Goal: Find specific page/section: Find specific page/section

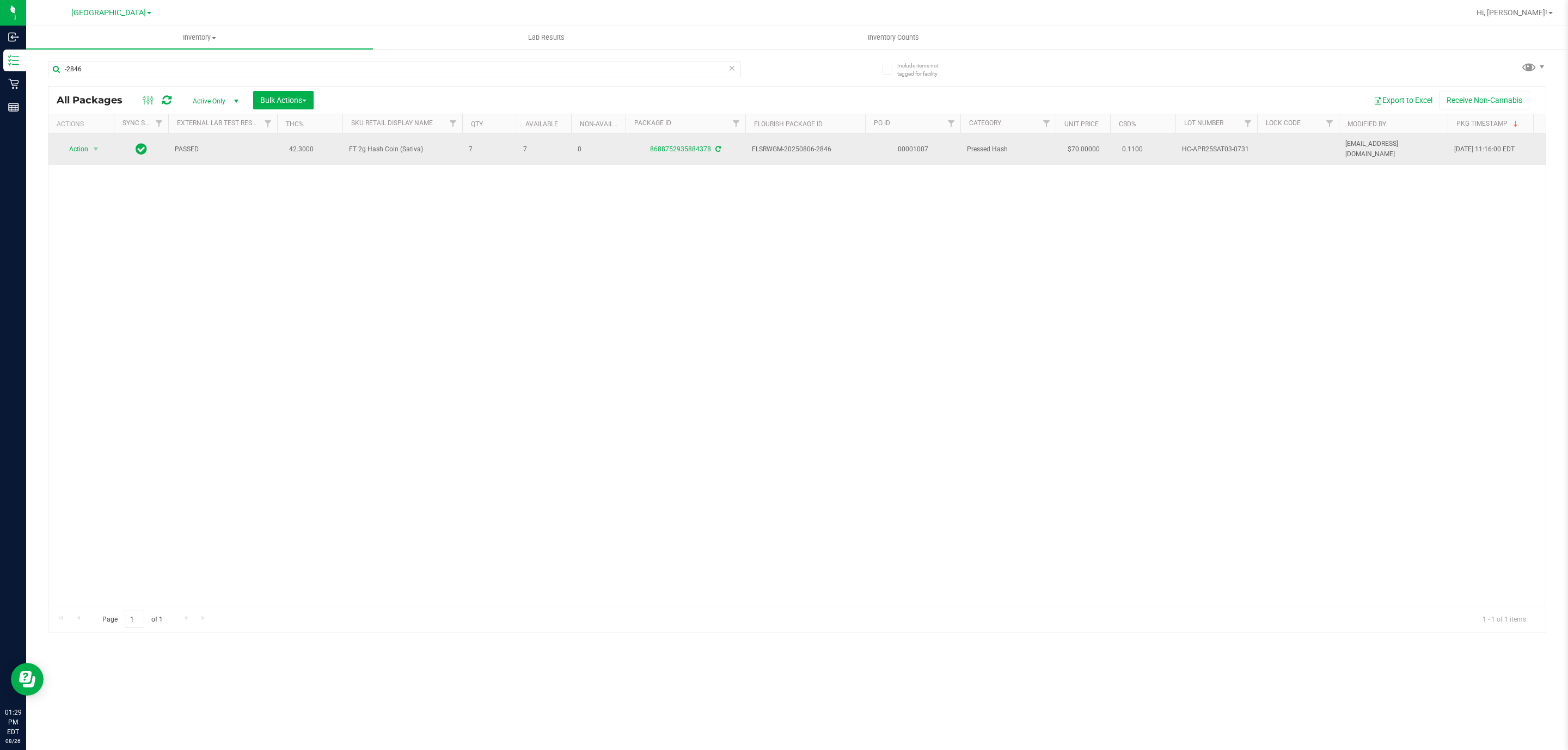
click at [399, 146] on span "FT 2g Hash Coin (Sativa)" at bounding box center [402, 150] width 107 height 11
copy tr "FT 2g Hash Coin (Sativa)"
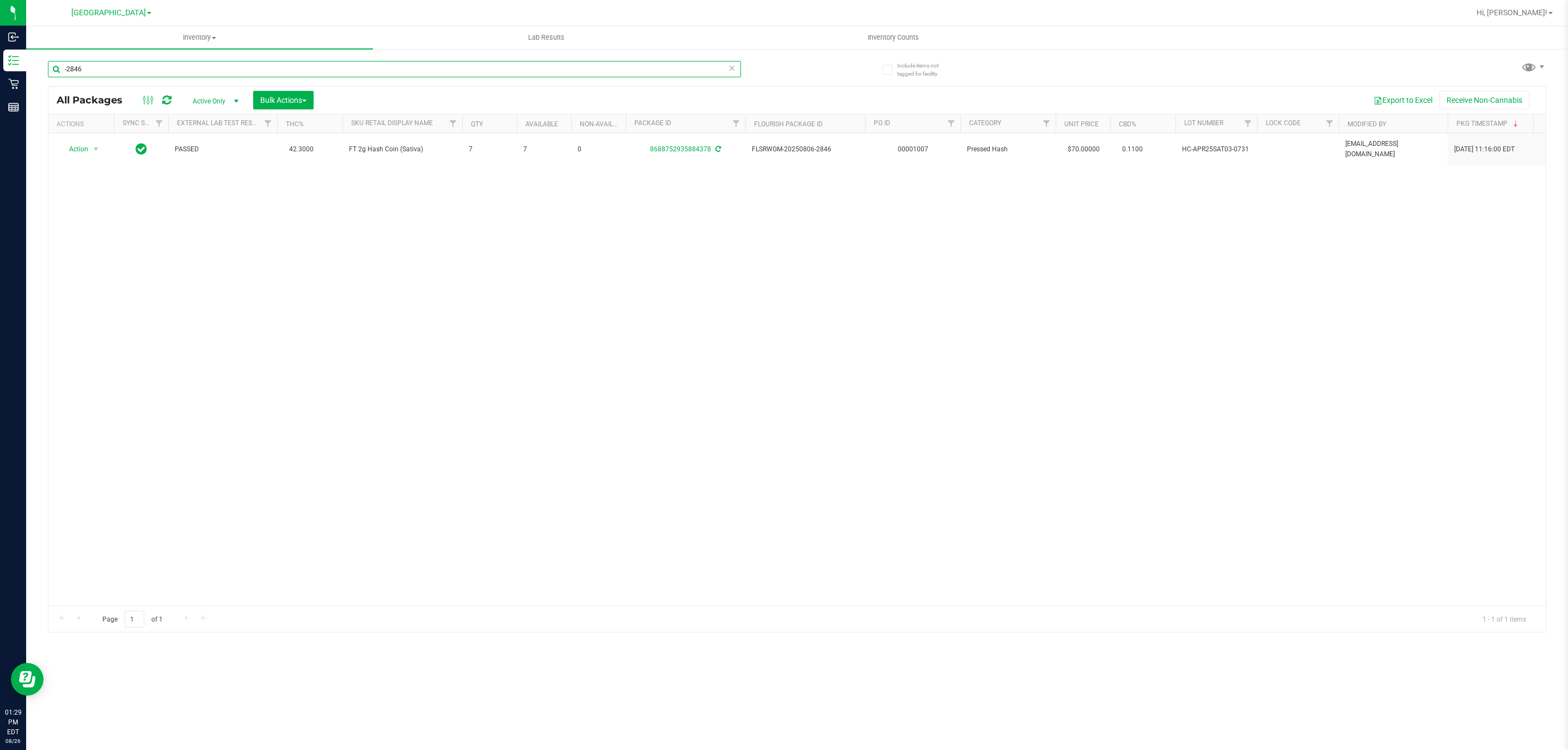
click at [398, 74] on input "-2846" at bounding box center [394, 69] width 693 height 16
paste input "FT 2g Hash Coin (Sativa)"
type input "FT 2g Hash Coin (Sativa)"
